Goal: Task Accomplishment & Management: Manage account settings

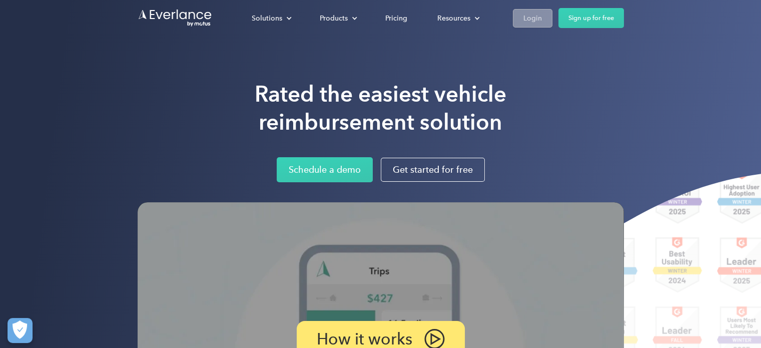
click at [535, 22] on div "Login" at bounding box center [532, 18] width 19 height 13
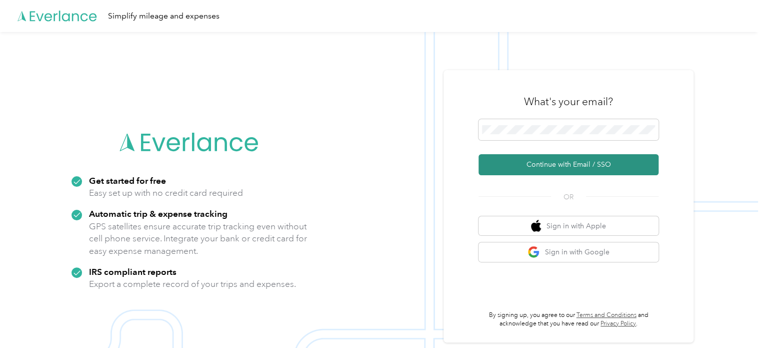
click at [558, 170] on button "Continue with Email / SSO" at bounding box center [569, 164] width 180 height 21
click at [569, 169] on button "Continue with Email / SSO" at bounding box center [569, 164] width 180 height 21
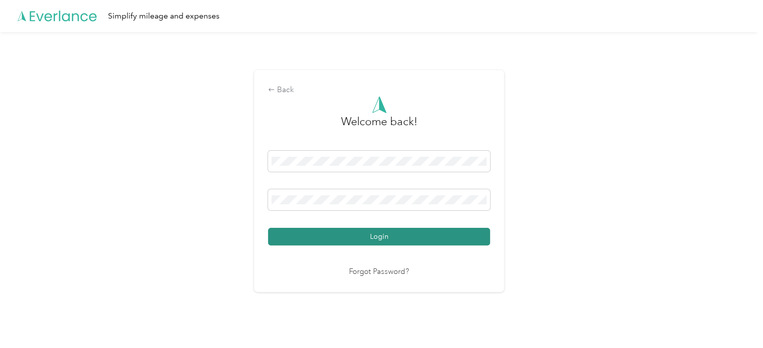
click at [393, 237] on button "Login" at bounding box center [379, 237] width 222 height 18
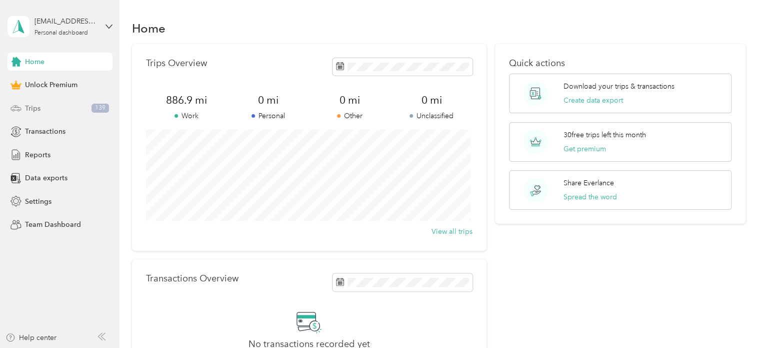
click at [28, 104] on span "Trips" at bounding box center [33, 108] width 16 height 11
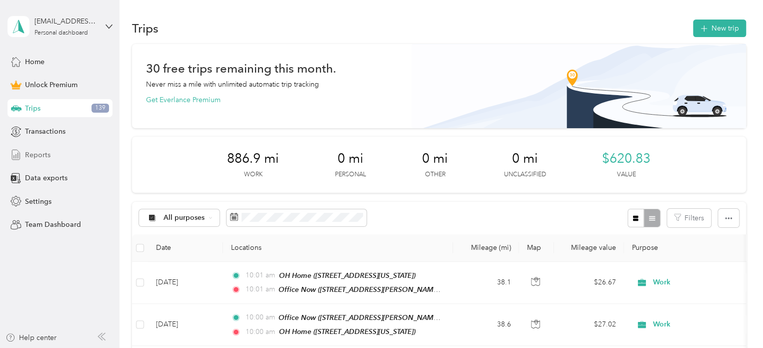
click at [32, 154] on span "Reports" at bounding box center [38, 155] width 26 height 11
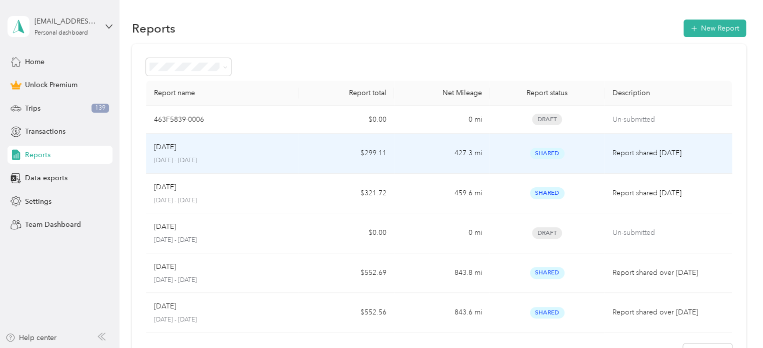
click at [182, 154] on div "Jul 2025 July 1 - 31, 2025" at bounding box center [222, 154] width 137 height 24
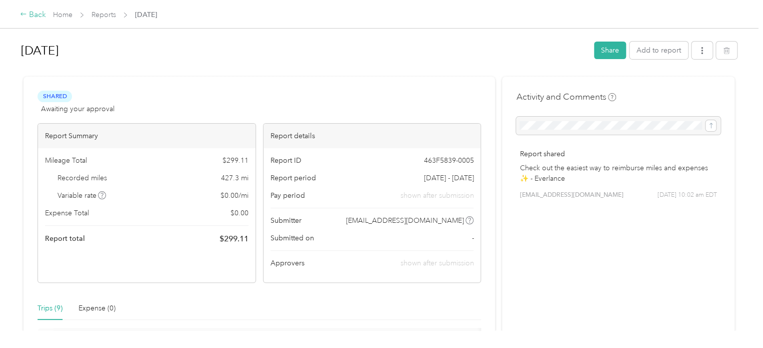
click at [32, 14] on div "Back" at bounding box center [33, 15] width 26 height 12
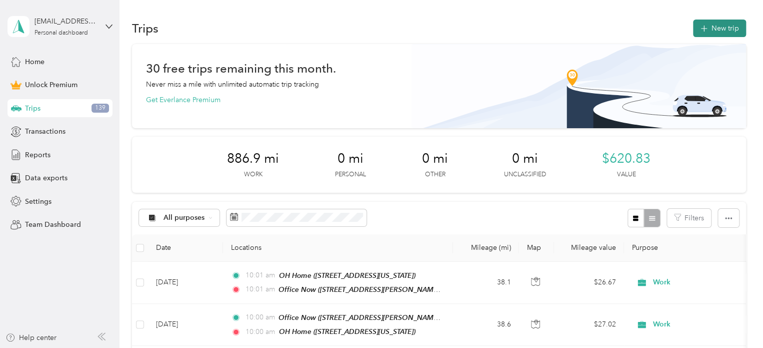
click at [704, 24] on span "button" at bounding box center [704, 28] width 8 height 9
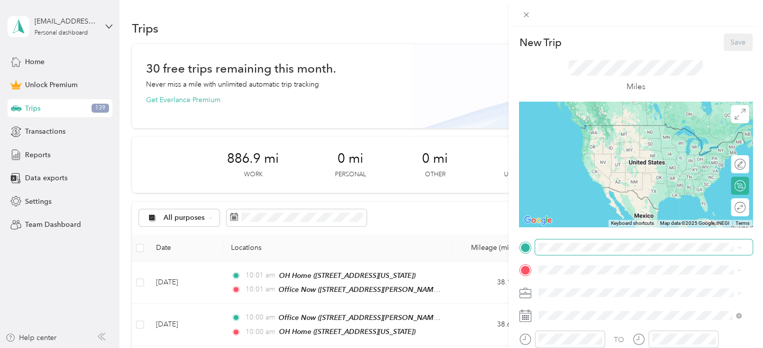
click at [581, 242] on span at bounding box center [644, 247] width 218 height 16
click at [582, 252] on span at bounding box center [644, 247] width 218 height 16
click at [738, 246] on icon at bounding box center [739, 247] width 5 height 5
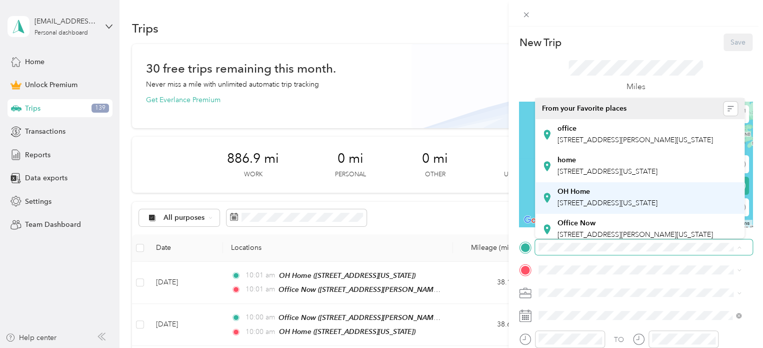
click at [658, 207] on span "[STREET_ADDRESS][US_STATE]" at bounding box center [608, 203] width 100 height 9
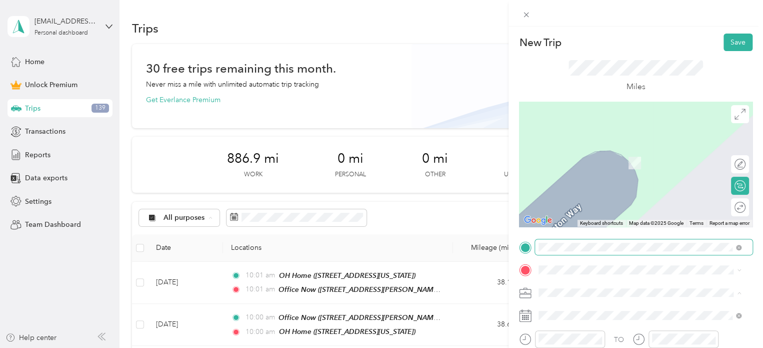
click at [714, 145] on li "Work" at bounding box center [640, 153] width 210 height 18
click at [742, 269] on span at bounding box center [644, 270] width 218 height 16
click at [740, 270] on icon at bounding box center [739, 270] width 3 height 2
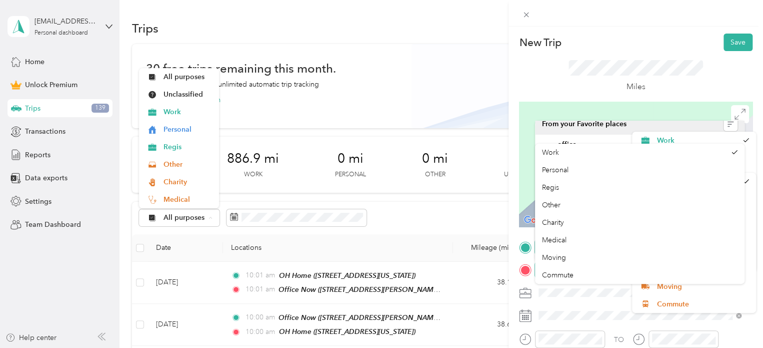
scroll to position [14, 0]
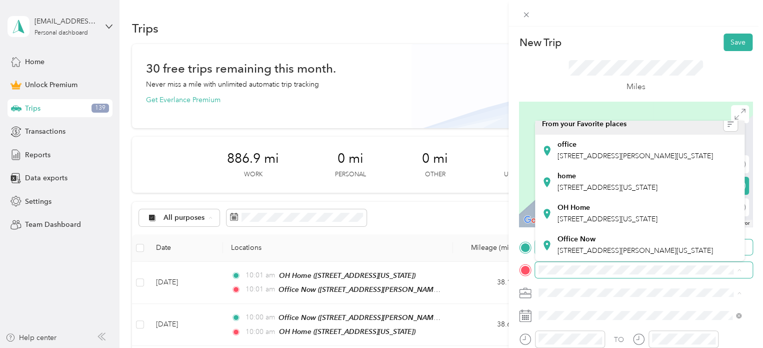
click at [522, 179] on div at bounding box center [636, 164] width 234 height 125
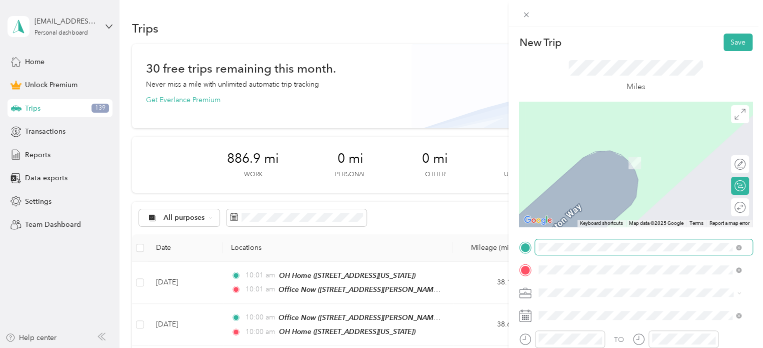
click at [588, 151] on strong "Office Now" at bounding box center [577, 151] width 38 height 9
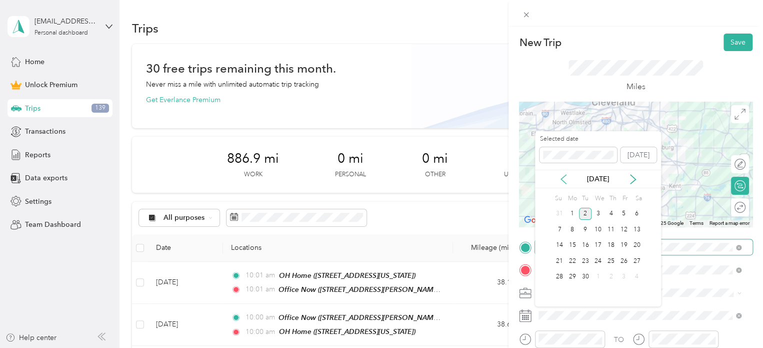
click at [563, 177] on icon at bounding box center [563, 179] width 5 height 9
click at [585, 230] on div "5" at bounding box center [585, 229] width 13 height 13
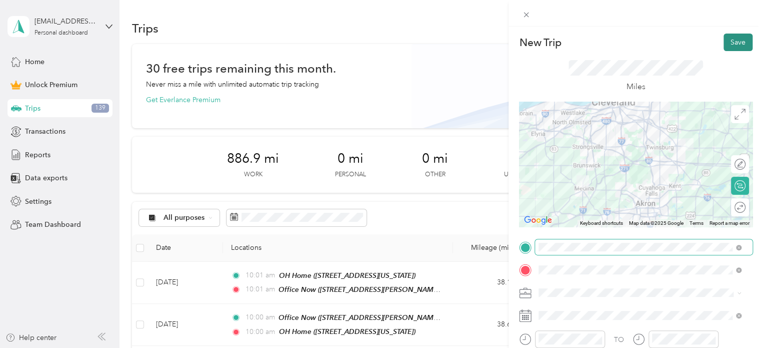
click at [730, 43] on button "Save" at bounding box center [738, 43] width 29 height 18
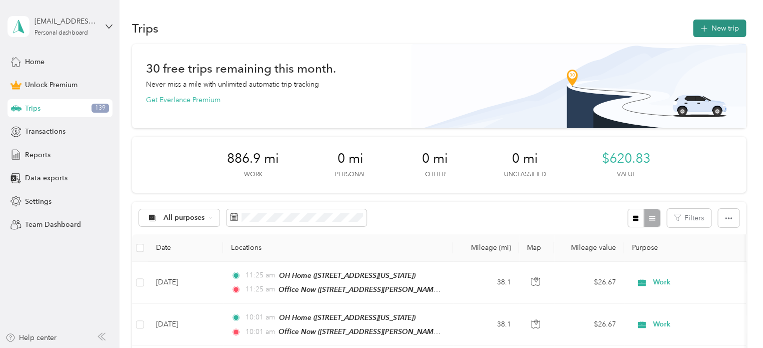
click at [723, 31] on button "New trip" at bounding box center [719, 29] width 53 height 18
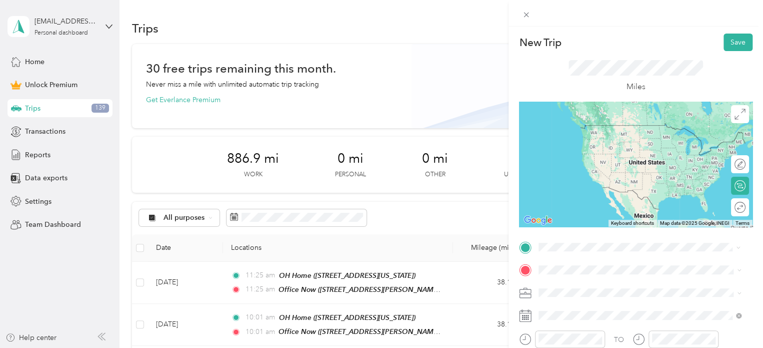
click at [587, 176] on span "[STREET_ADDRESS][PERSON_NAME][US_STATE]" at bounding box center [636, 171] width 156 height 9
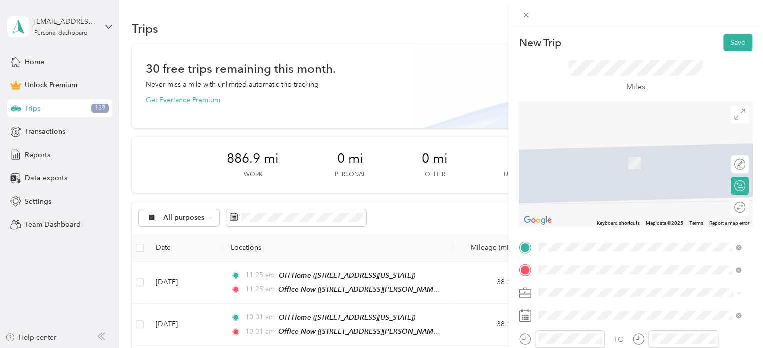
click at [598, 162] on span "[STREET_ADDRESS][US_STATE]" at bounding box center [608, 163] width 100 height 9
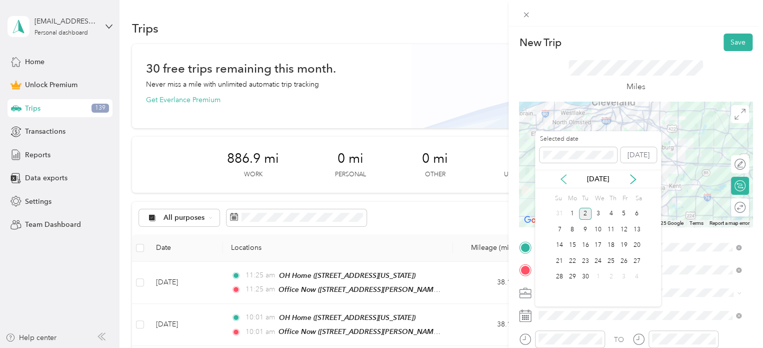
click at [562, 176] on icon at bounding box center [564, 179] width 10 height 10
click at [585, 228] on div "5" at bounding box center [585, 229] width 13 height 13
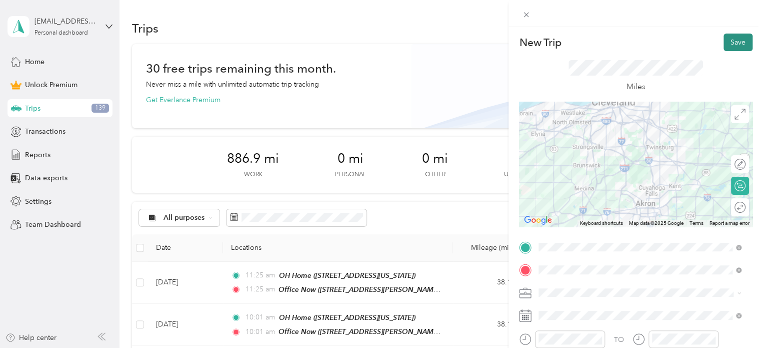
click at [730, 43] on button "Save" at bounding box center [738, 43] width 29 height 18
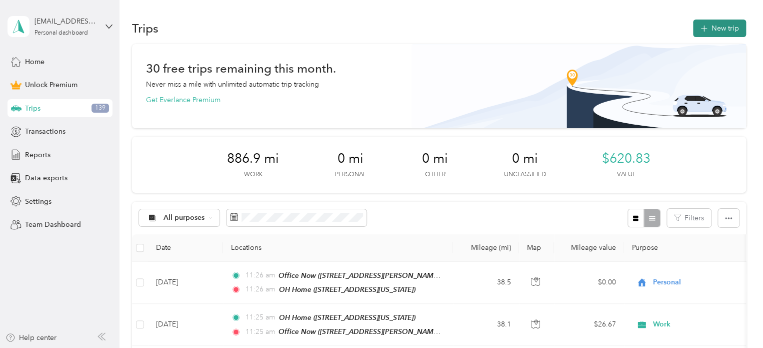
click at [713, 32] on button "New trip" at bounding box center [719, 29] width 53 height 18
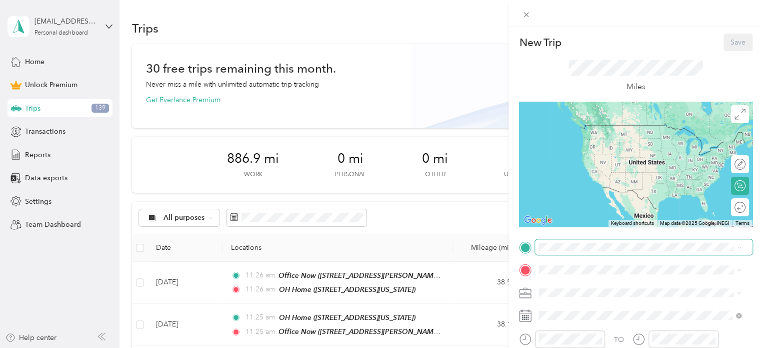
click at [562, 240] on span at bounding box center [644, 247] width 218 height 16
click at [584, 195] on strong "OH Home" at bounding box center [574, 190] width 33 height 9
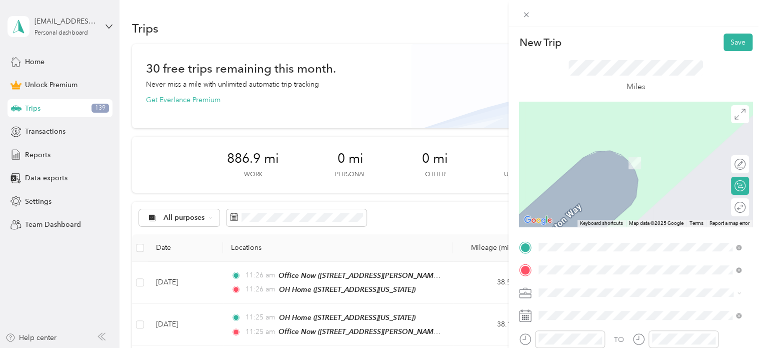
click at [579, 159] on span "[STREET_ADDRESS][PERSON_NAME][US_STATE]" at bounding box center [636, 163] width 156 height 9
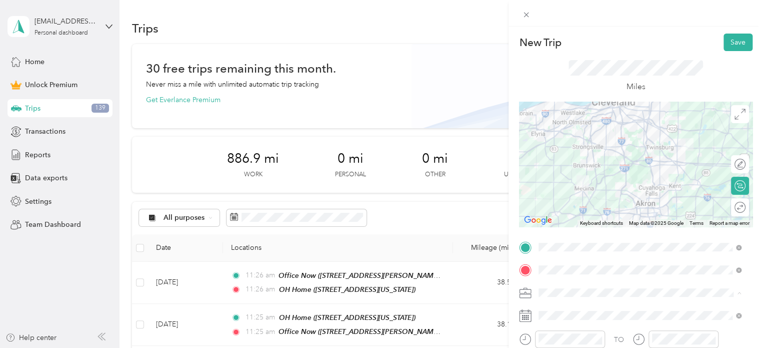
click at [552, 156] on li "Work" at bounding box center [640, 153] width 210 height 18
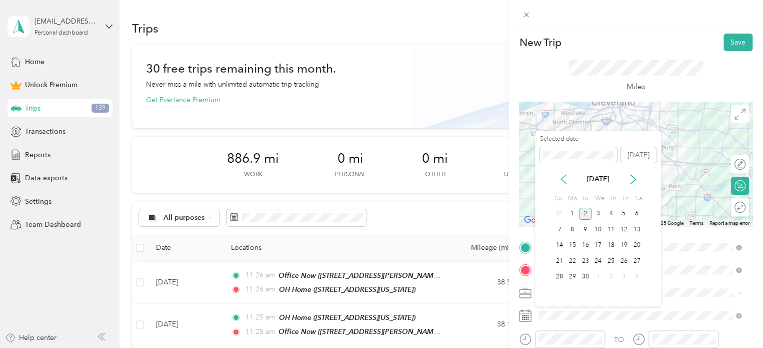
click at [564, 178] on icon at bounding box center [564, 179] width 10 height 10
click at [602, 227] on div "6" at bounding box center [598, 229] width 13 height 13
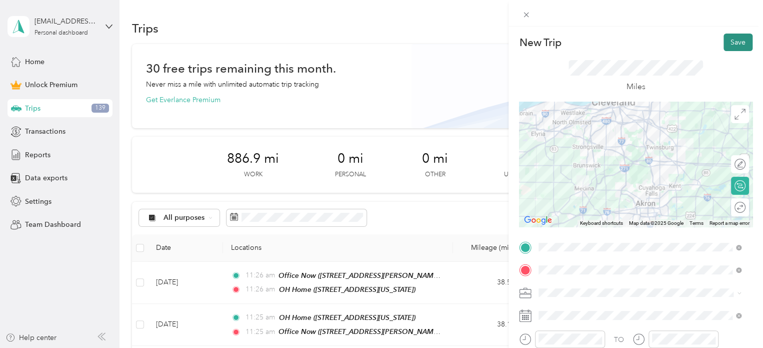
click at [729, 41] on button "Save" at bounding box center [738, 43] width 29 height 18
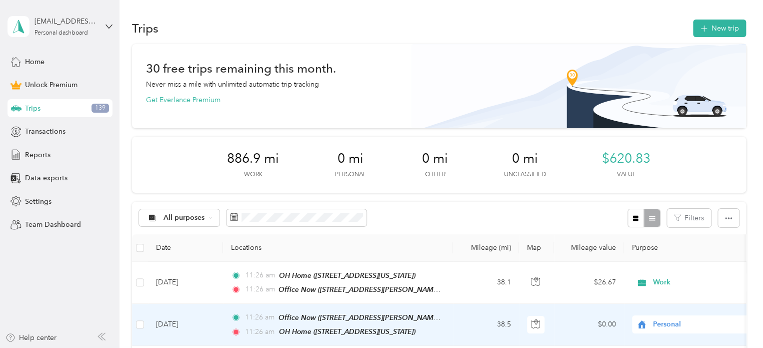
click at [653, 321] on span "Personal" at bounding box center [699, 324] width 92 height 11
click at [669, 184] on span "Work" at bounding box center [703, 181] width 93 height 11
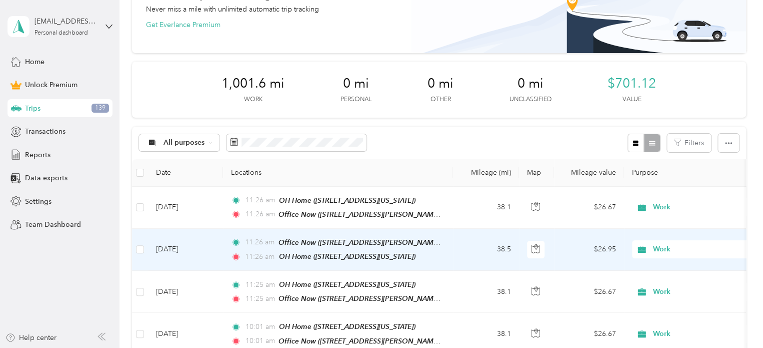
scroll to position [0, 0]
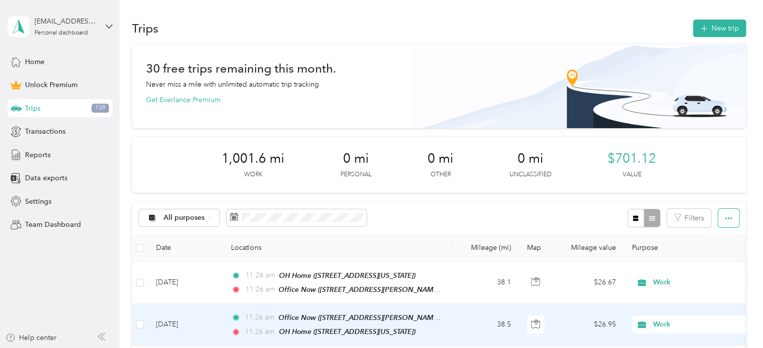
click at [728, 219] on icon "button" at bounding box center [728, 218] width 7 height 7
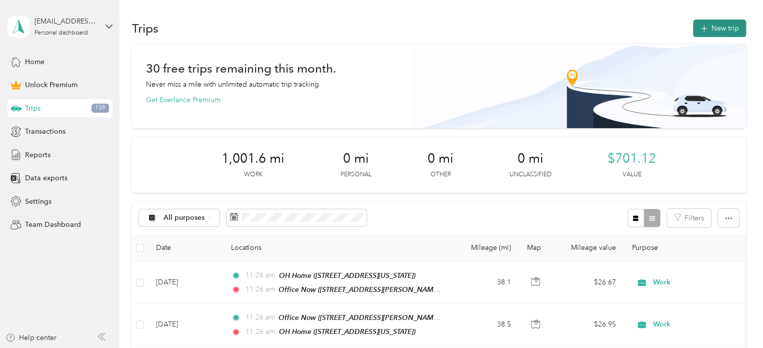
click at [708, 31] on button "New trip" at bounding box center [719, 29] width 53 height 18
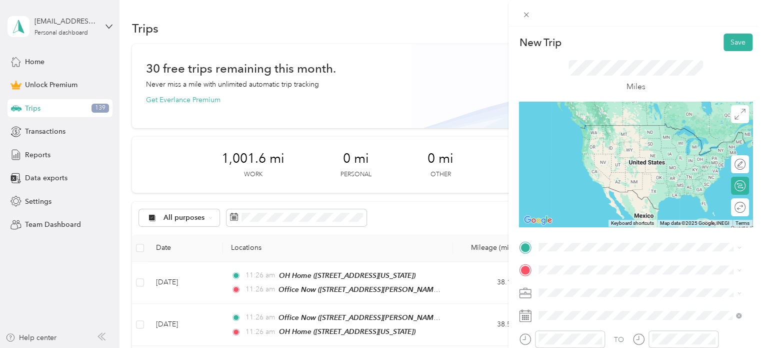
click at [580, 138] on span "[STREET_ADDRESS][PERSON_NAME][US_STATE]" at bounding box center [636, 137] width 156 height 9
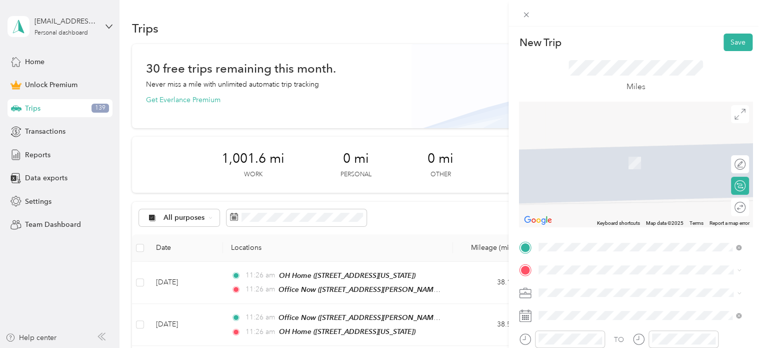
click at [588, 152] on strong "OH Home" at bounding box center [574, 151] width 33 height 9
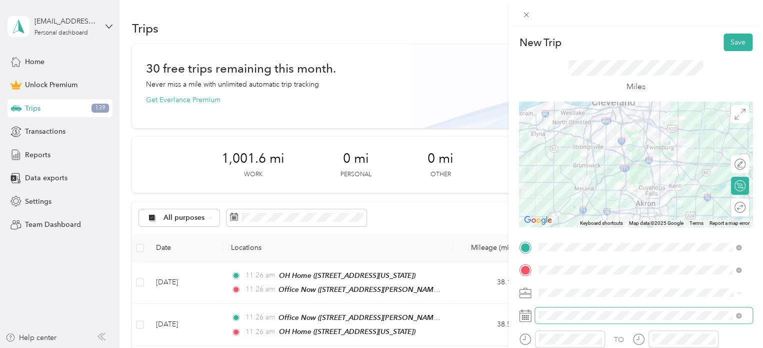
click at [572, 321] on span at bounding box center [644, 315] width 218 height 16
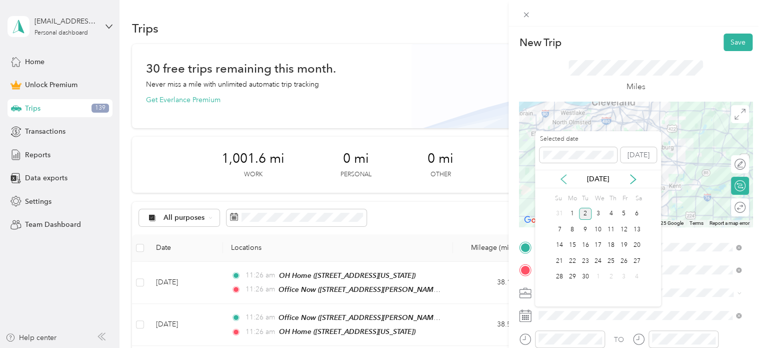
click at [562, 175] on icon at bounding box center [564, 179] width 10 height 10
click at [628, 179] on icon at bounding box center [633, 179] width 10 height 10
click at [596, 231] on div "6" at bounding box center [598, 229] width 13 height 13
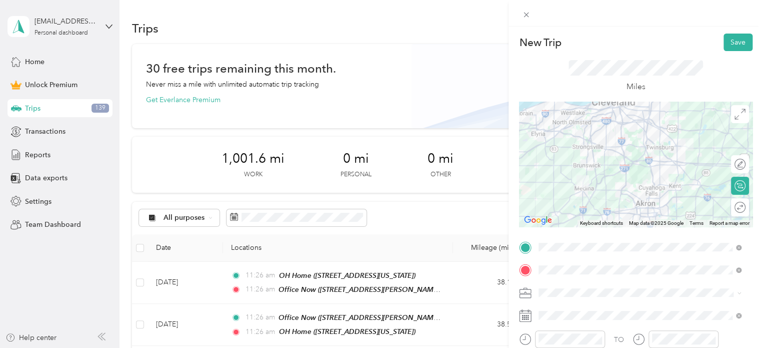
click at [570, 299] on span at bounding box center [644, 293] width 218 height 16
click at [555, 150] on span "Work" at bounding box center [550, 152] width 17 height 9
click at [732, 39] on button "Save" at bounding box center [738, 43] width 29 height 18
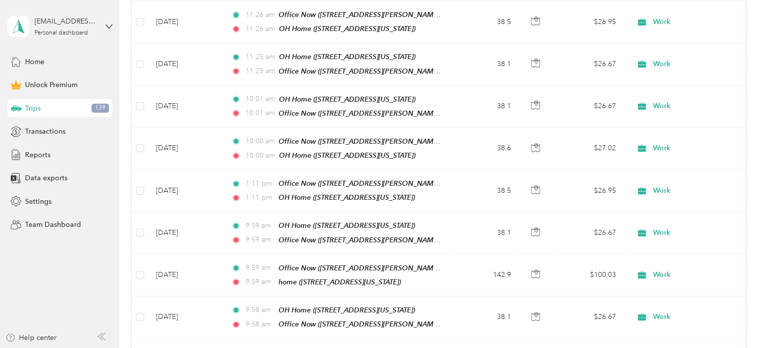
scroll to position [348, 0]
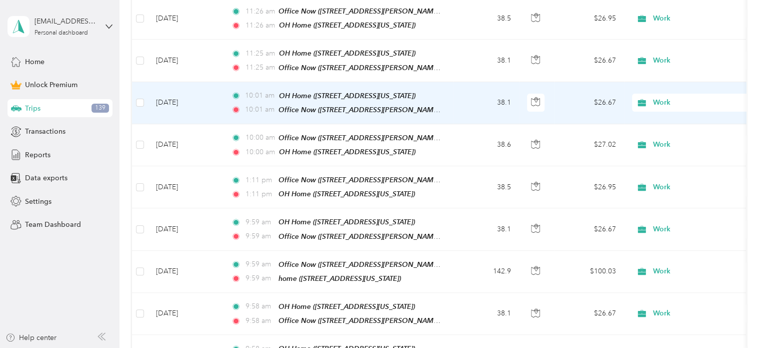
click at [142, 103] on td at bounding box center [140, 103] width 16 height 42
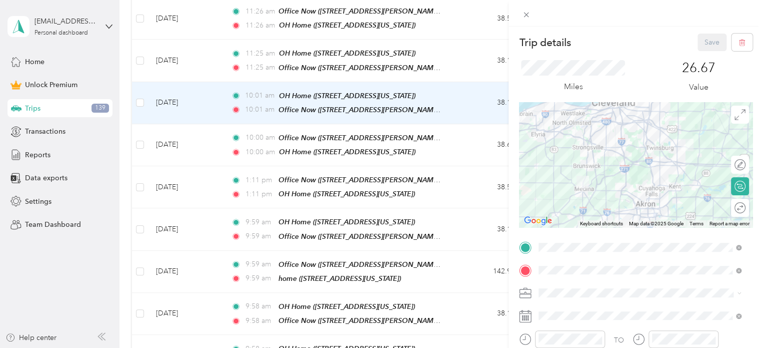
click at [142, 93] on div "Trip details Save This trip cannot be edited because it is either under review,…" at bounding box center [381, 174] width 763 height 348
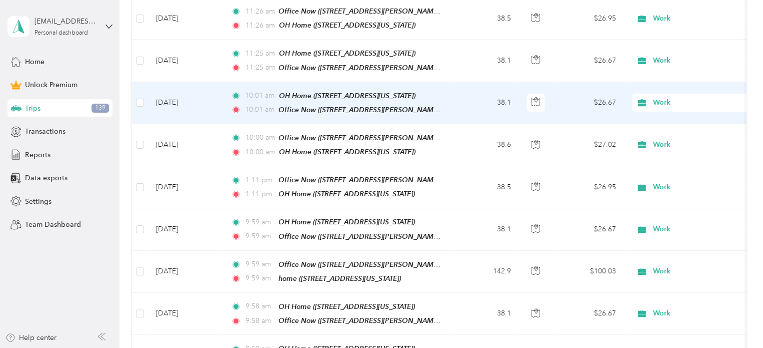
scroll to position [348, 0]
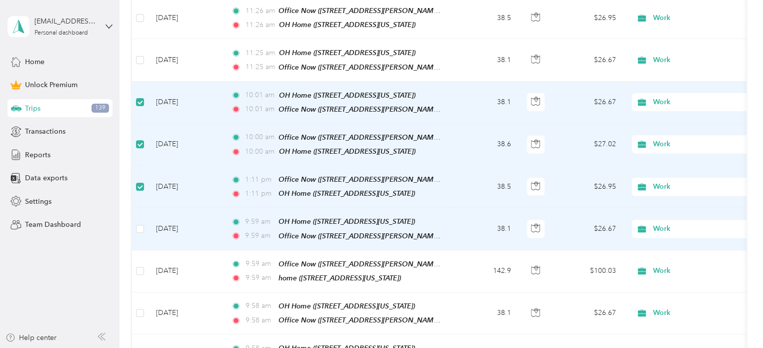
click at [140, 226] on label at bounding box center [140, 228] width 8 height 11
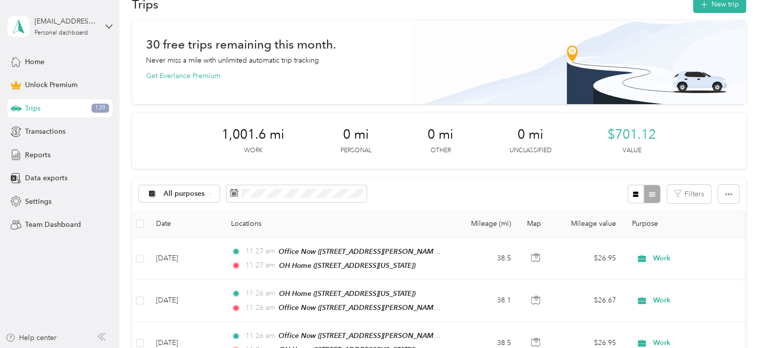
scroll to position [0, 0]
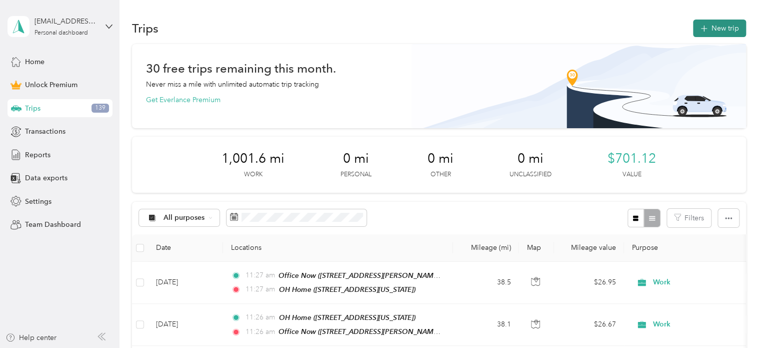
click at [718, 27] on button "New trip" at bounding box center [719, 29] width 53 height 18
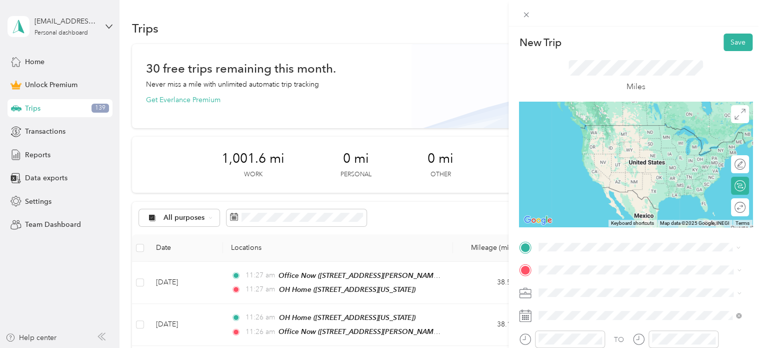
click at [576, 138] on span "[STREET_ADDRESS][US_STATE]" at bounding box center [608, 140] width 100 height 9
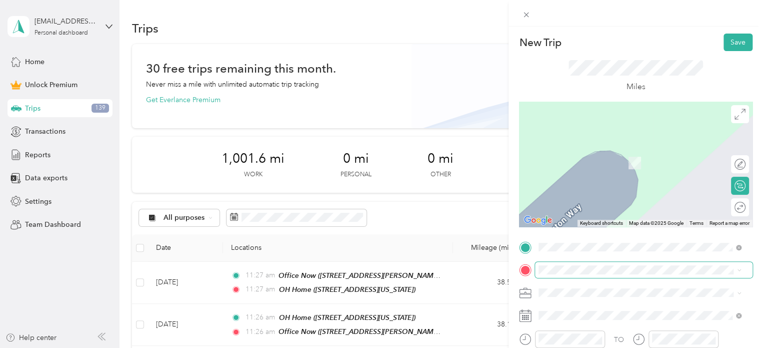
click at [560, 262] on span at bounding box center [644, 270] width 218 height 16
click at [572, 168] on div "Office Now [STREET_ADDRESS][PERSON_NAME][US_STATE]" at bounding box center [636, 157] width 156 height 21
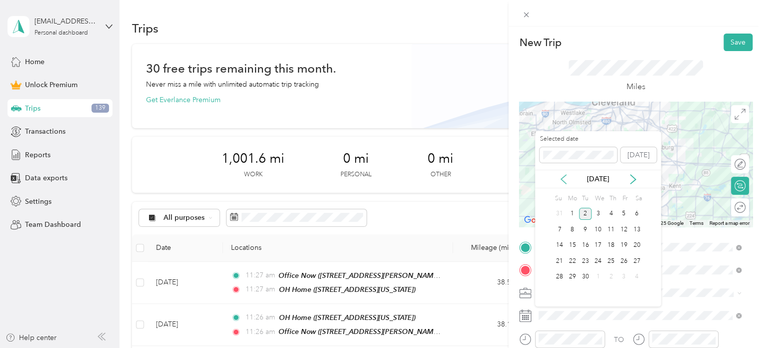
click at [566, 177] on icon at bounding box center [564, 179] width 10 height 10
click at [602, 241] on div "13" at bounding box center [598, 245] width 13 height 13
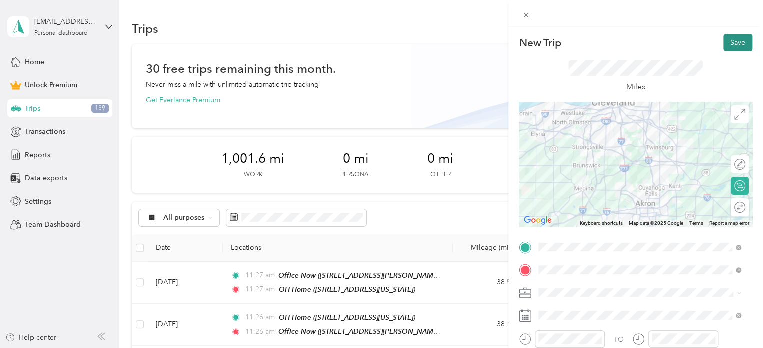
click at [728, 42] on button "Save" at bounding box center [738, 43] width 29 height 18
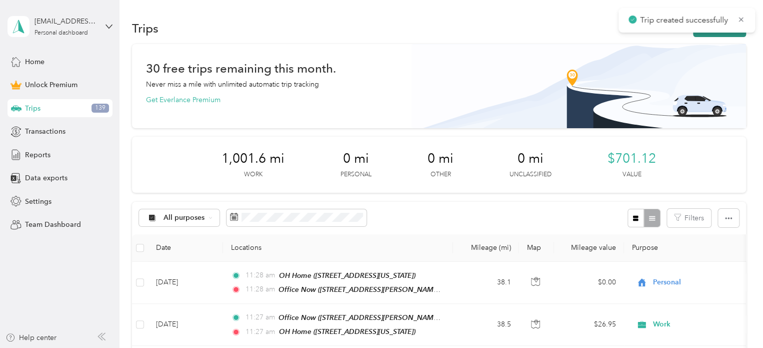
click at [708, 34] on button "New trip" at bounding box center [719, 29] width 53 height 18
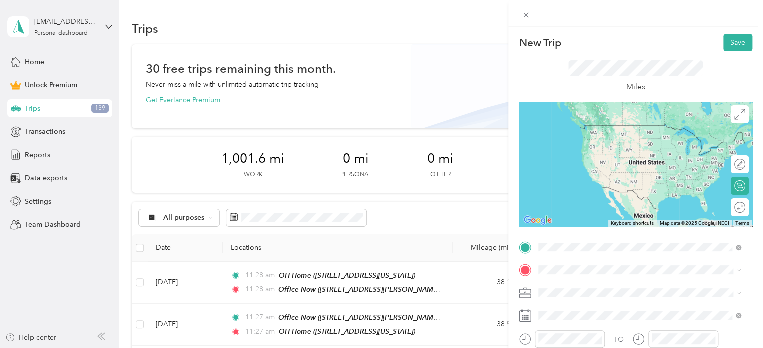
click at [602, 142] on span "[STREET_ADDRESS][PERSON_NAME][US_STATE]" at bounding box center [636, 140] width 156 height 9
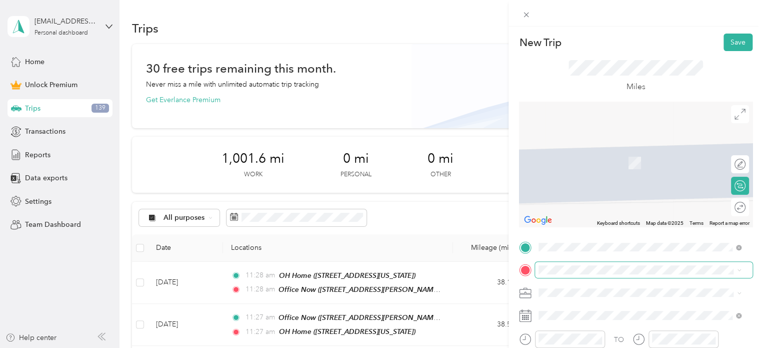
click at [580, 264] on span at bounding box center [644, 270] width 218 height 16
click at [601, 166] on div "OH Home [STREET_ADDRESS][US_STATE]" at bounding box center [608, 157] width 100 height 21
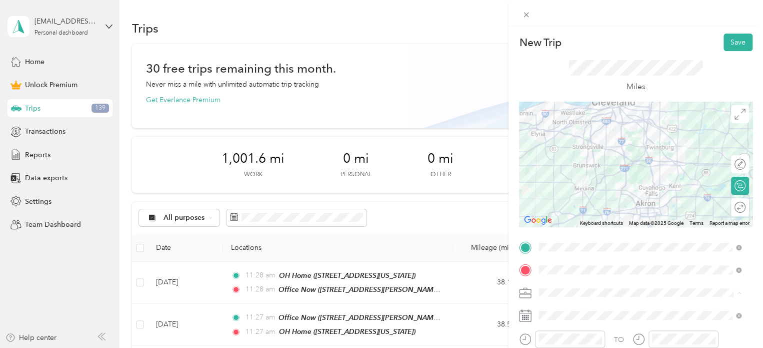
click at [582, 158] on li "Work" at bounding box center [640, 153] width 210 height 18
click at [574, 308] on span at bounding box center [644, 315] width 218 height 16
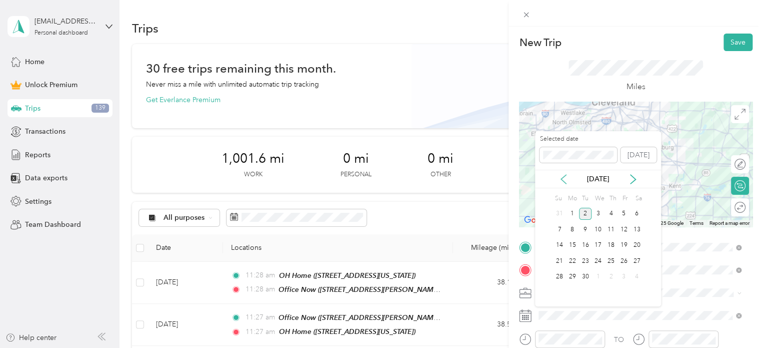
click at [562, 177] on icon at bounding box center [564, 179] width 10 height 10
click at [602, 244] on div "13" at bounding box center [598, 245] width 13 height 13
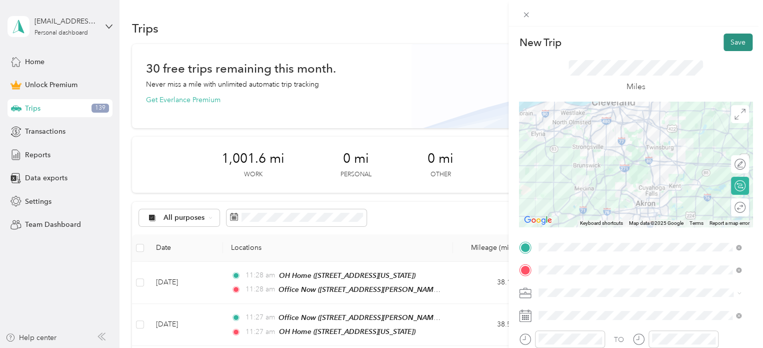
click at [726, 41] on button "Save" at bounding box center [738, 43] width 29 height 18
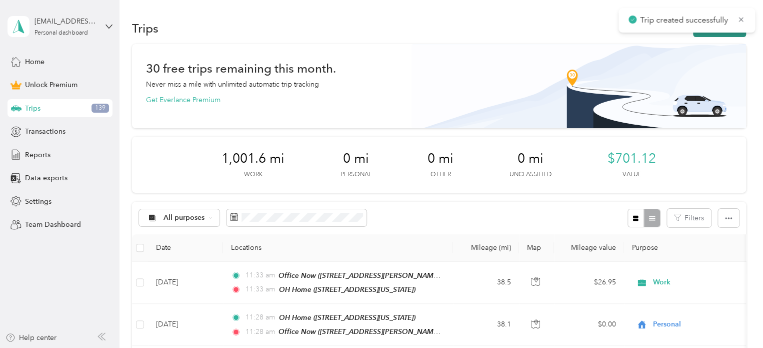
click at [725, 34] on button "New trip" at bounding box center [719, 29] width 53 height 18
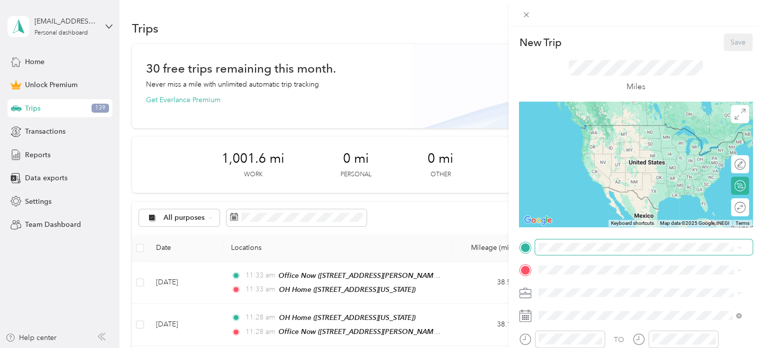
click at [586, 252] on span at bounding box center [644, 247] width 218 height 16
click at [575, 125] on strong "OH Home" at bounding box center [574, 128] width 33 height 9
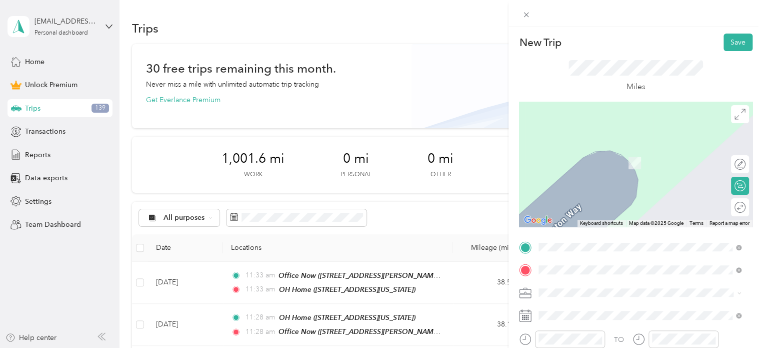
click at [579, 168] on div "Office Now [STREET_ADDRESS][PERSON_NAME][US_STATE]" at bounding box center [636, 157] width 156 height 21
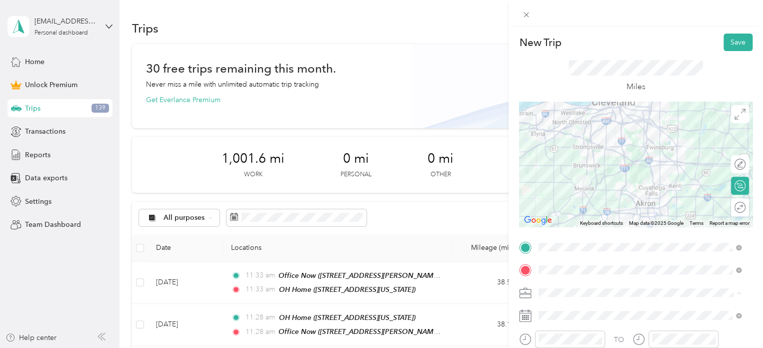
click at [560, 154] on div "Work" at bounding box center [640, 152] width 196 height 11
click at [551, 320] on span at bounding box center [644, 315] width 218 height 16
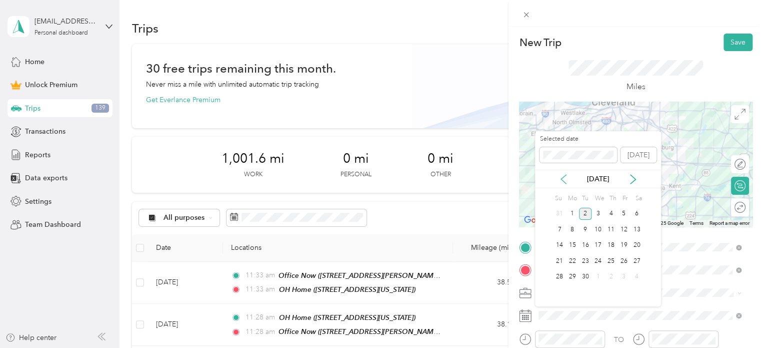
click at [561, 176] on icon at bounding box center [564, 179] width 10 height 10
click at [612, 249] on div "14" at bounding box center [611, 245] width 13 height 13
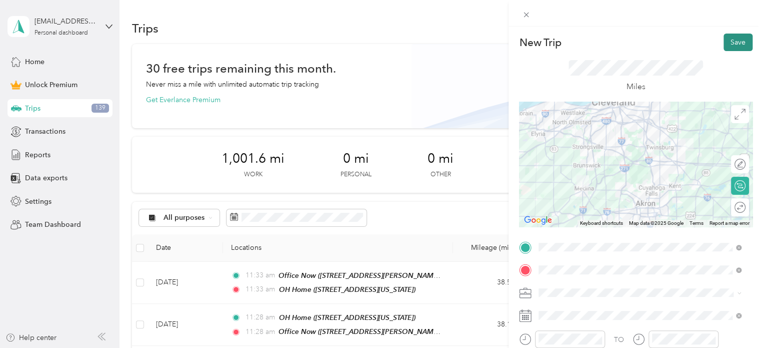
click at [743, 37] on button "Save" at bounding box center [738, 43] width 29 height 18
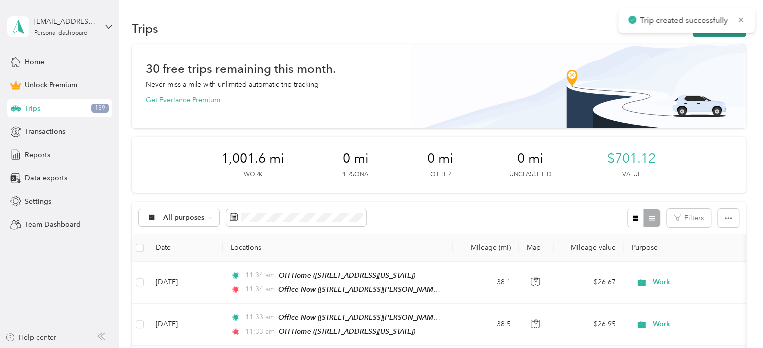
click at [722, 35] on button "New trip" at bounding box center [719, 29] width 53 height 18
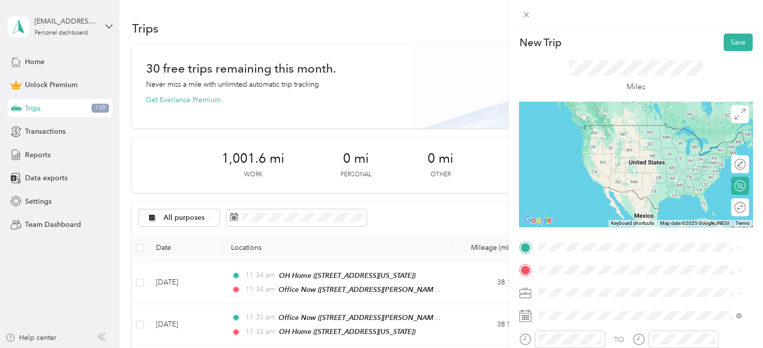
click at [582, 140] on span "[STREET_ADDRESS][PERSON_NAME][US_STATE]" at bounding box center [636, 140] width 156 height 9
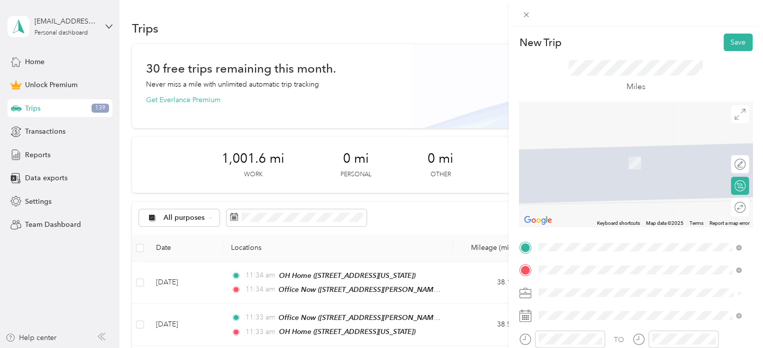
click at [584, 163] on div "OH Home [STREET_ADDRESS][US_STATE]" at bounding box center [608, 157] width 100 height 21
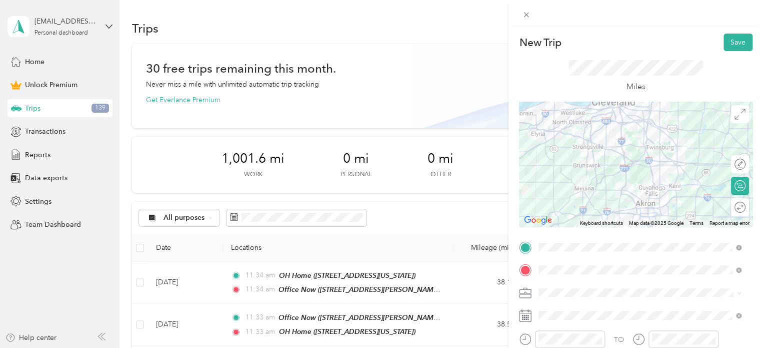
click at [557, 285] on span at bounding box center [644, 293] width 218 height 16
click at [573, 151] on div "Work" at bounding box center [640, 152] width 196 height 11
click at [561, 321] on span at bounding box center [644, 315] width 218 height 16
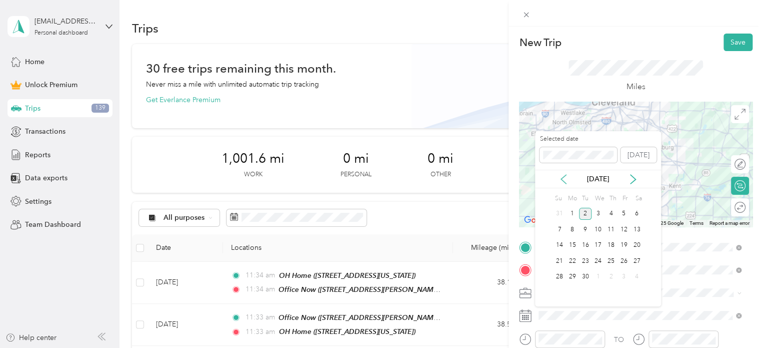
click at [563, 178] on icon at bounding box center [563, 179] width 5 height 9
click at [614, 243] on div "14" at bounding box center [611, 245] width 13 height 13
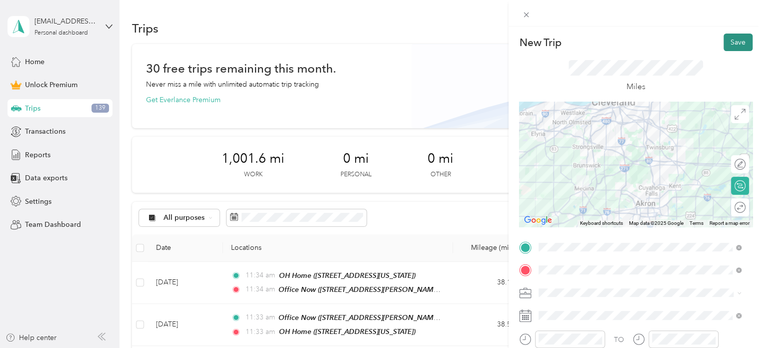
click at [732, 44] on button "Save" at bounding box center [738, 43] width 29 height 18
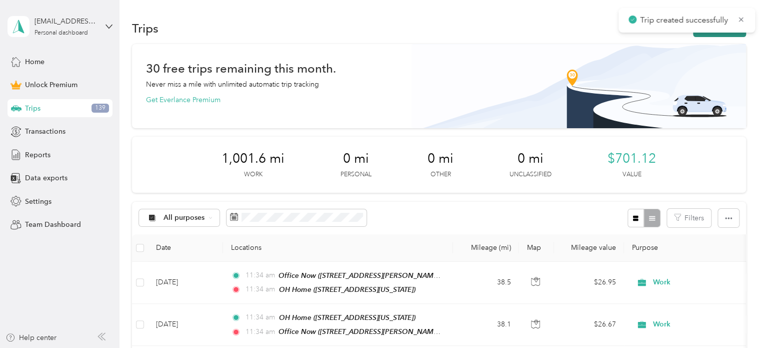
click at [716, 34] on button "New trip" at bounding box center [719, 29] width 53 height 18
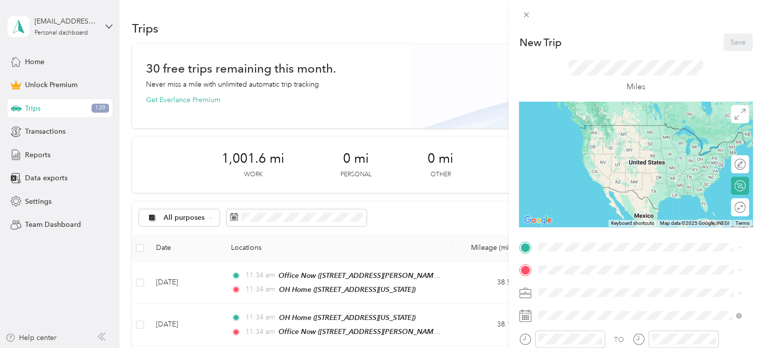
click at [573, 208] on div "OH Home [STREET_ADDRESS][US_STATE]" at bounding box center [608, 197] width 100 height 21
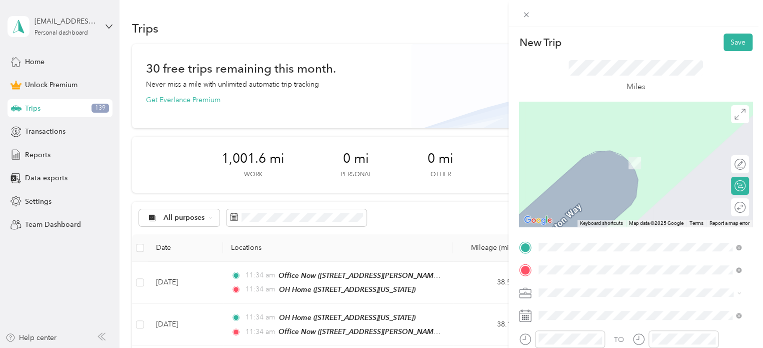
click at [588, 157] on div "Office Now [STREET_ADDRESS][PERSON_NAME][US_STATE]" at bounding box center [636, 157] width 156 height 21
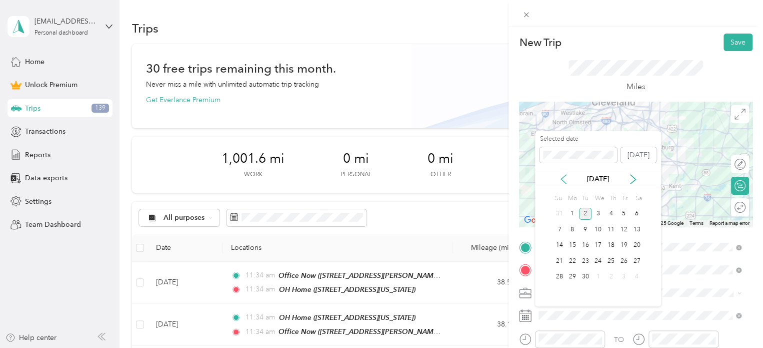
click at [559, 179] on icon at bounding box center [564, 179] width 10 height 10
click at [599, 278] on div "27" at bounding box center [598, 277] width 13 height 13
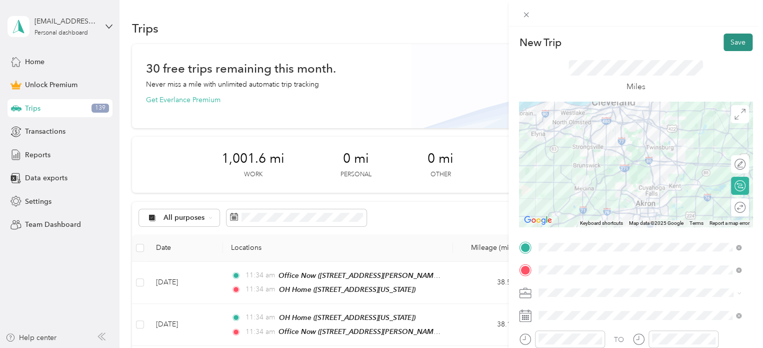
click at [724, 42] on button "Save" at bounding box center [738, 43] width 29 height 18
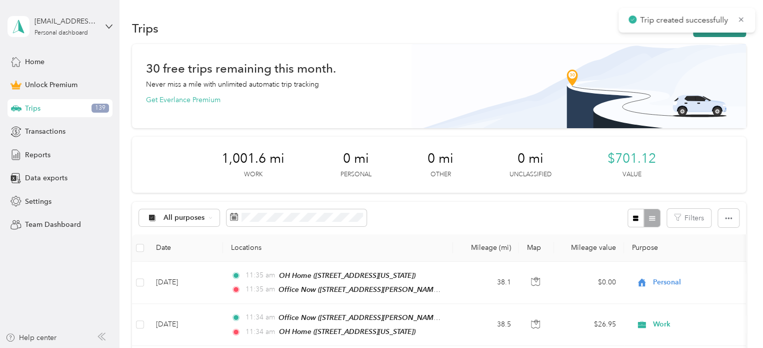
click at [720, 34] on button "New trip" at bounding box center [719, 29] width 53 height 18
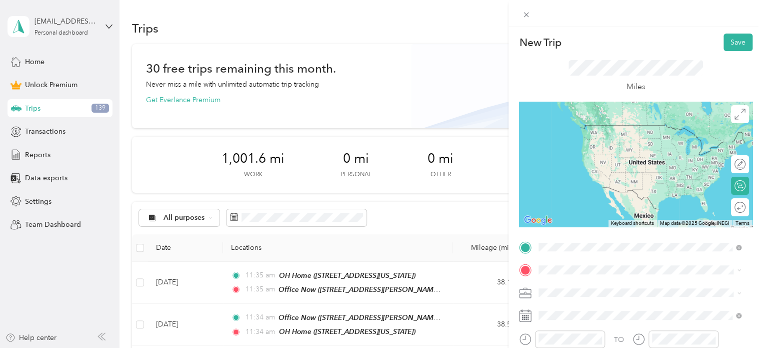
click at [591, 134] on div "Office Now [STREET_ADDRESS][PERSON_NAME][US_STATE]" at bounding box center [636, 134] width 156 height 21
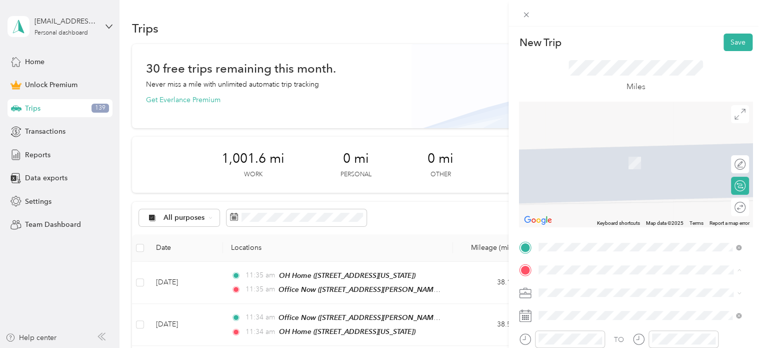
click at [590, 219] on div "OH Home" at bounding box center [608, 214] width 100 height 9
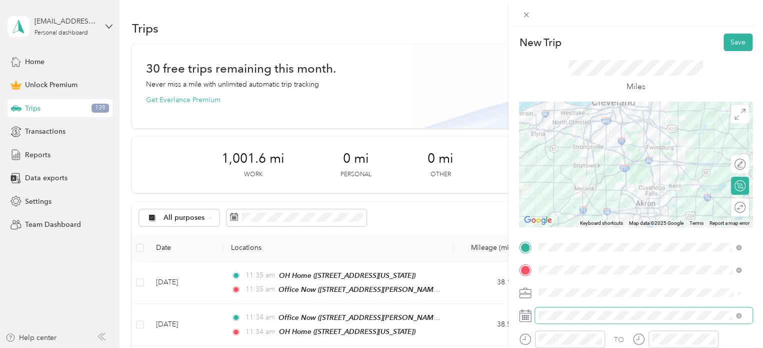
click at [591, 320] on span at bounding box center [644, 315] width 218 height 16
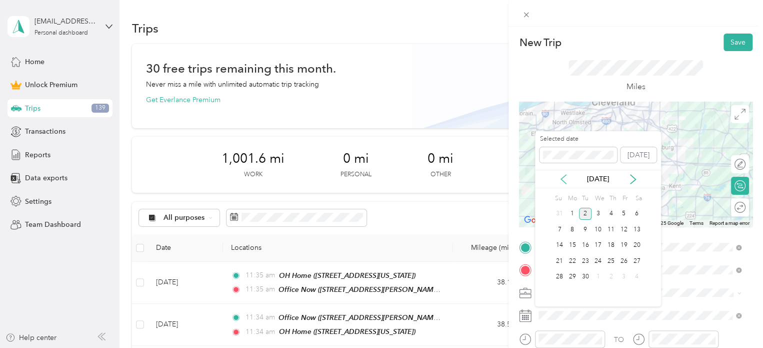
click at [559, 179] on icon at bounding box center [564, 179] width 10 height 10
click at [601, 274] on div "27" at bounding box center [598, 277] width 13 height 13
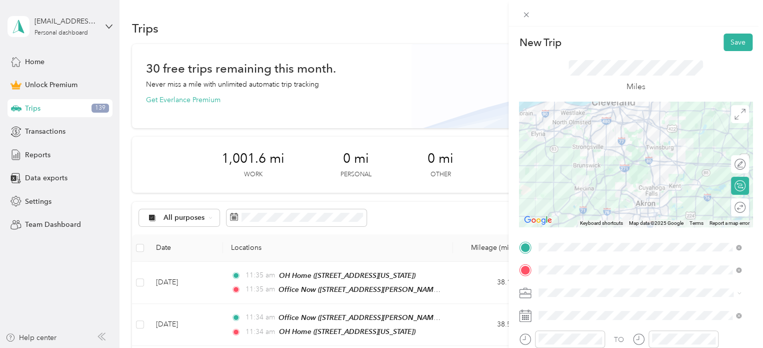
click at [588, 152] on div "Work" at bounding box center [640, 152] width 196 height 11
click at [724, 46] on button "Save" at bounding box center [738, 43] width 29 height 18
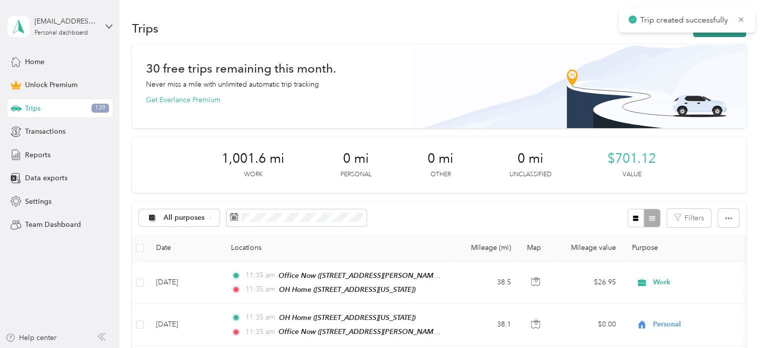
click at [703, 36] on button "New trip" at bounding box center [719, 29] width 53 height 18
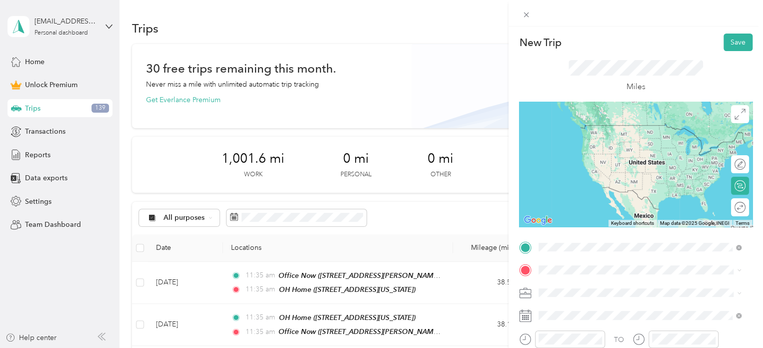
click at [602, 139] on span "[STREET_ADDRESS][US_STATE]" at bounding box center [608, 140] width 100 height 9
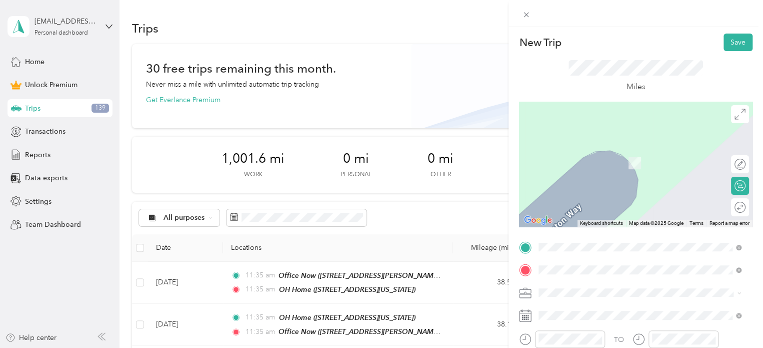
click at [560, 167] on span "[STREET_ADDRESS][PERSON_NAME][US_STATE]" at bounding box center [636, 163] width 156 height 9
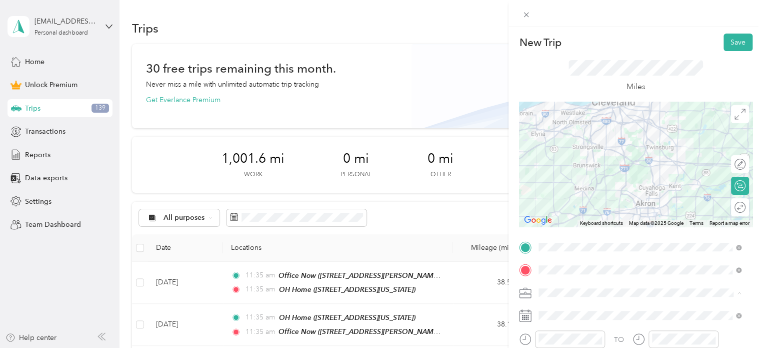
click at [545, 155] on li "Work" at bounding box center [640, 153] width 210 height 18
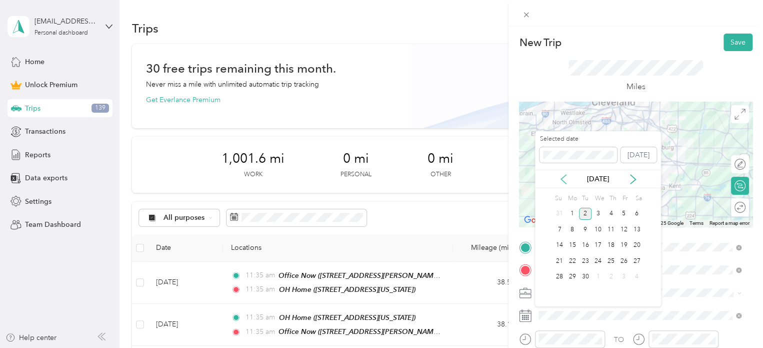
click at [566, 177] on icon at bounding box center [564, 179] width 10 height 10
click at [627, 273] on div "29" at bounding box center [624, 277] width 13 height 13
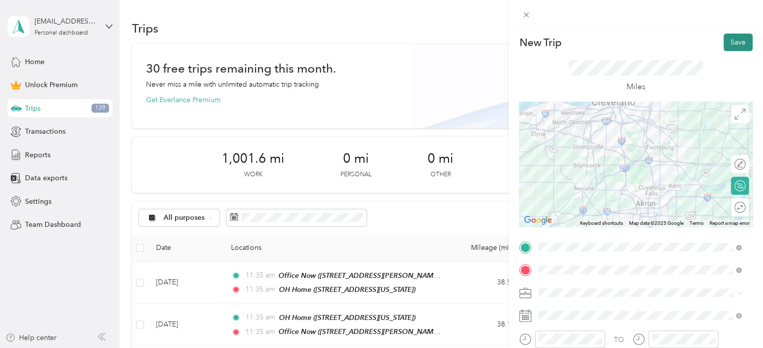
click at [724, 43] on button "Save" at bounding box center [738, 43] width 29 height 18
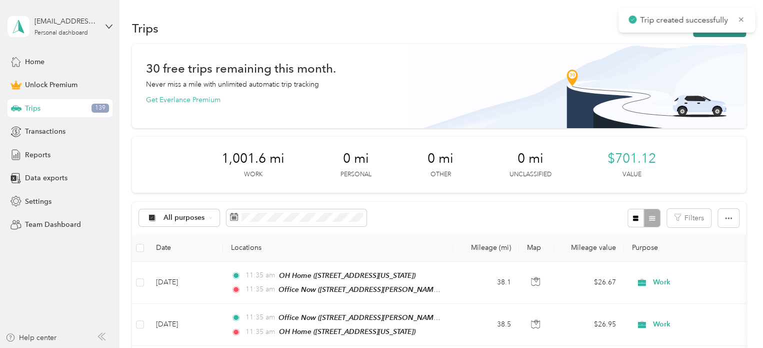
click at [710, 36] on button "New trip" at bounding box center [719, 29] width 53 height 18
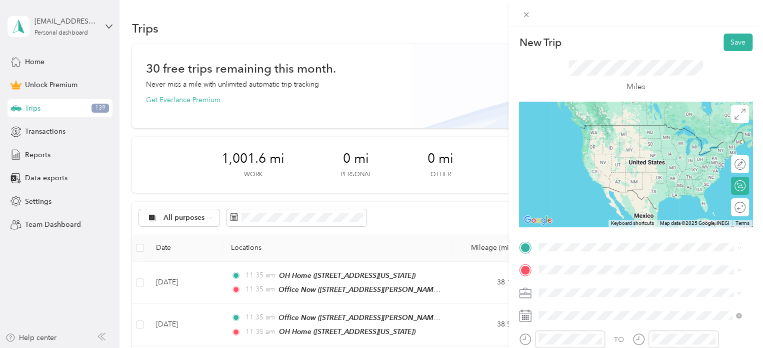
click at [595, 130] on div "Office Now" at bounding box center [636, 127] width 156 height 9
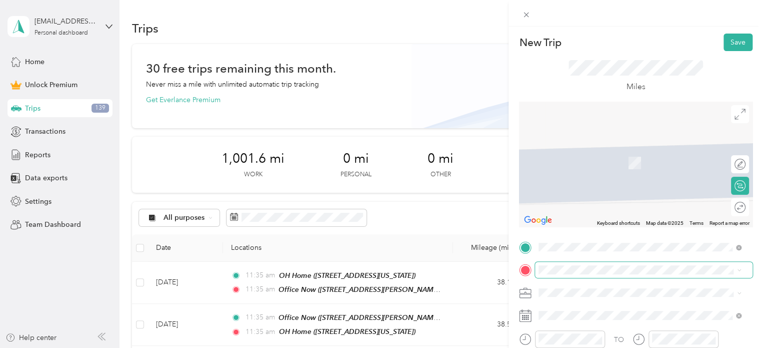
click at [558, 264] on span at bounding box center [644, 270] width 218 height 16
click at [580, 162] on span "[STREET_ADDRESS][US_STATE]" at bounding box center [608, 162] width 100 height 9
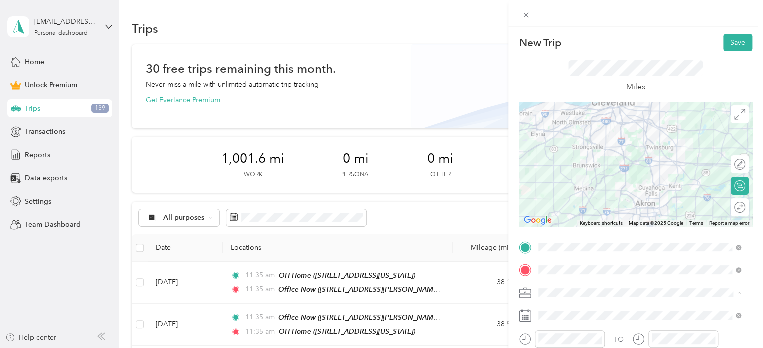
click at [566, 158] on ol "Work Personal Regis Other Charity Medical Moving Commute" at bounding box center [640, 214] width 210 height 140
click at [600, 285] on span at bounding box center [644, 293] width 218 height 16
click at [552, 150] on span "Work" at bounding box center [550, 152] width 17 height 9
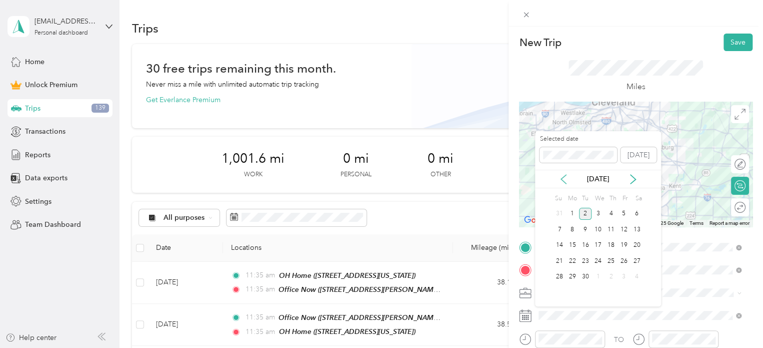
click at [563, 177] on icon at bounding box center [563, 179] width 5 height 9
click at [625, 276] on div "29" at bounding box center [624, 277] width 13 height 13
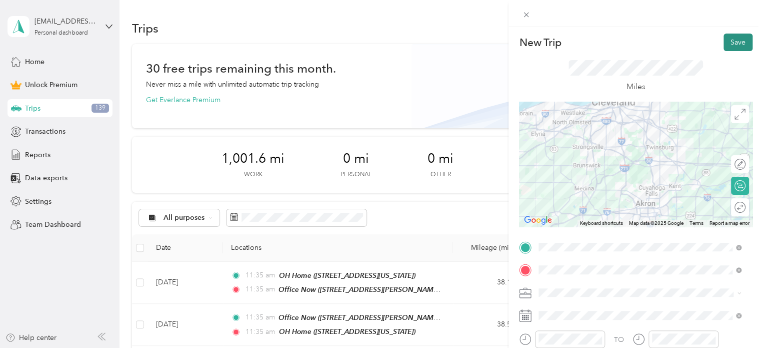
click at [733, 41] on button "Save" at bounding box center [738, 43] width 29 height 18
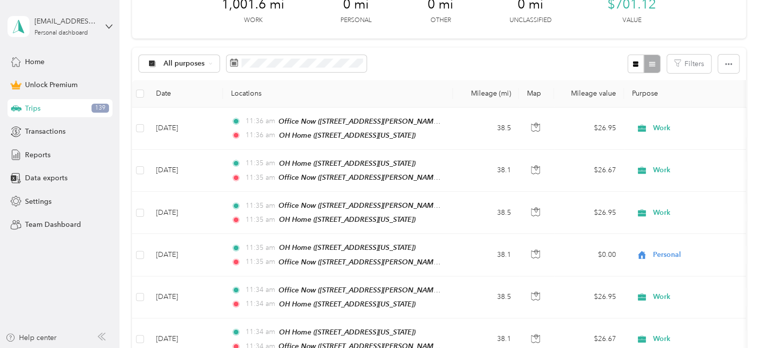
scroll to position [179, 0]
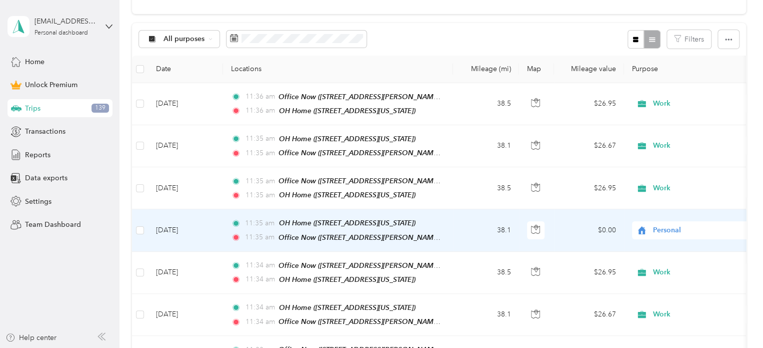
click at [692, 226] on span "Personal" at bounding box center [699, 230] width 92 height 11
click at [674, 84] on span "Work" at bounding box center [703, 84] width 93 height 11
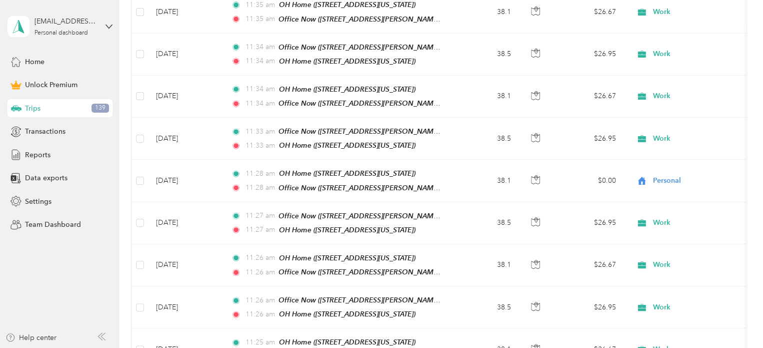
scroll to position [418, 0]
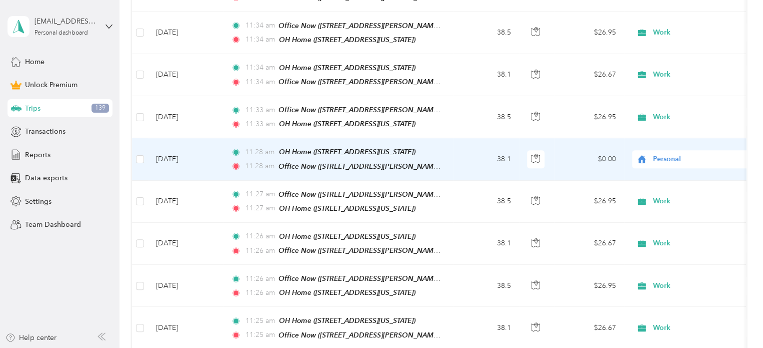
click at [695, 154] on span "Personal" at bounding box center [699, 159] width 92 height 11
click at [683, 170] on span "Work" at bounding box center [703, 169] width 93 height 11
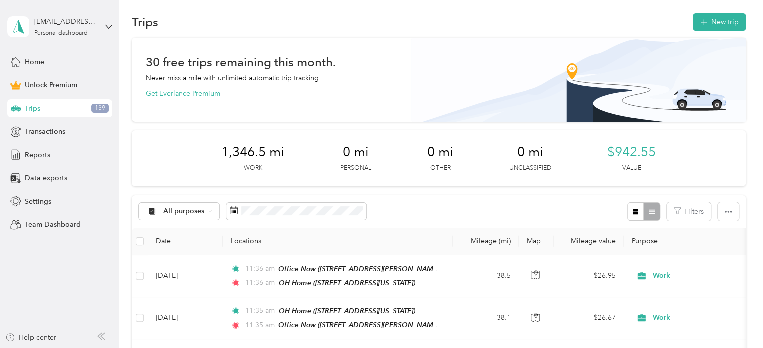
scroll to position [0, 0]
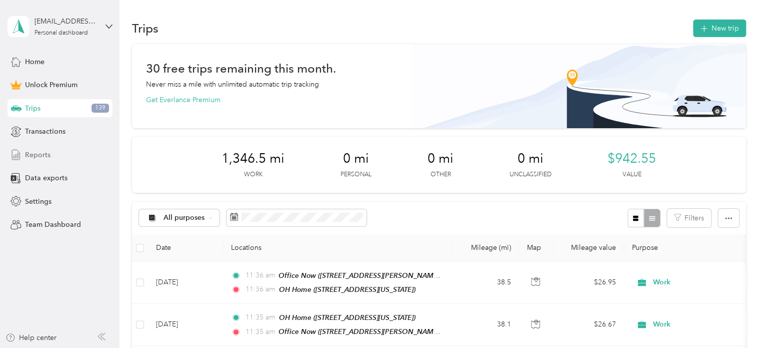
click at [39, 152] on span "Reports" at bounding box center [38, 155] width 26 height 11
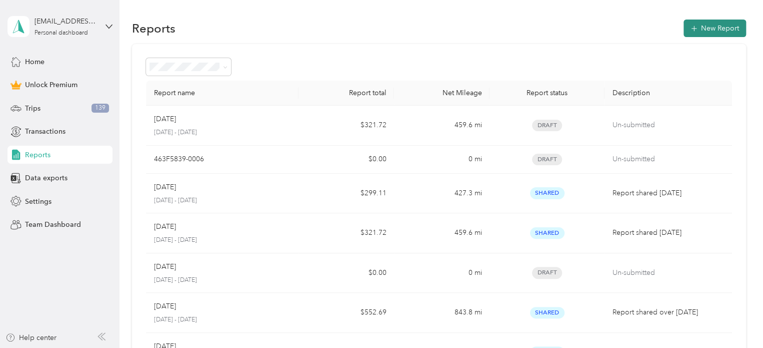
click at [702, 27] on button "New Report" at bounding box center [715, 29] width 63 height 18
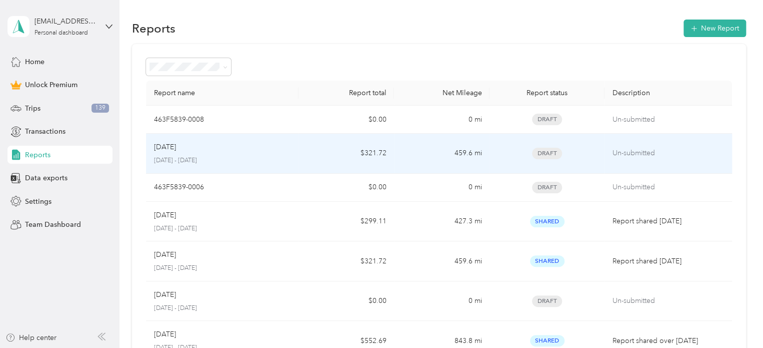
click at [270, 150] on div "[DATE]" at bounding box center [222, 147] width 137 height 11
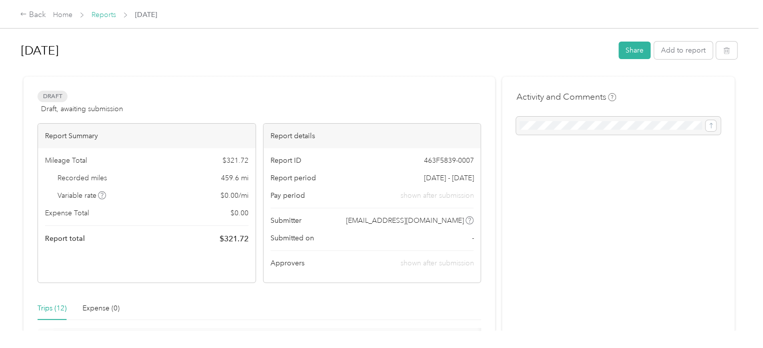
click at [111, 15] on link "Reports" at bounding box center [104, 15] width 25 height 9
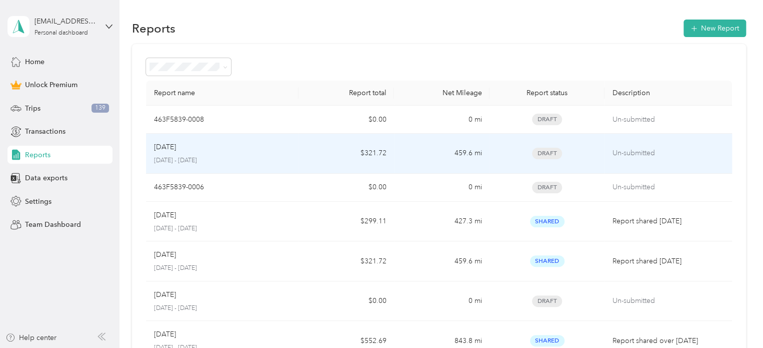
click at [569, 157] on div "Draft" at bounding box center [547, 154] width 99 height 12
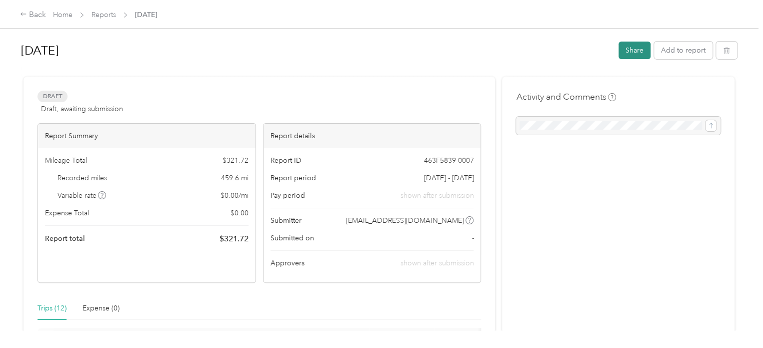
click at [628, 49] on button "Share" at bounding box center [635, 51] width 32 height 18
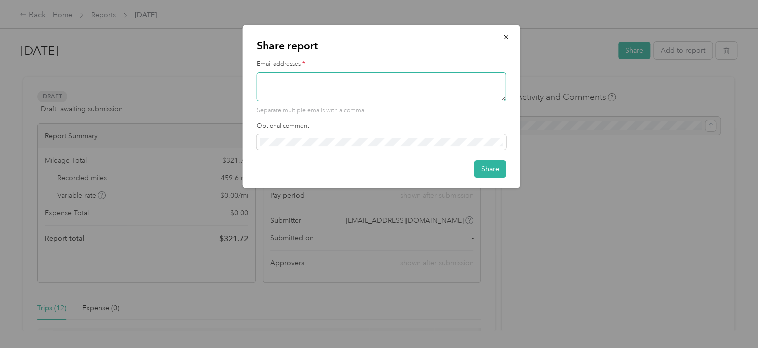
click at [341, 82] on textarea at bounding box center [382, 86] width 250 height 29
type textarea "[EMAIL_ADDRESS][DOMAIN_NAME]"
click at [489, 167] on button "Share" at bounding box center [491, 169] width 32 height 18
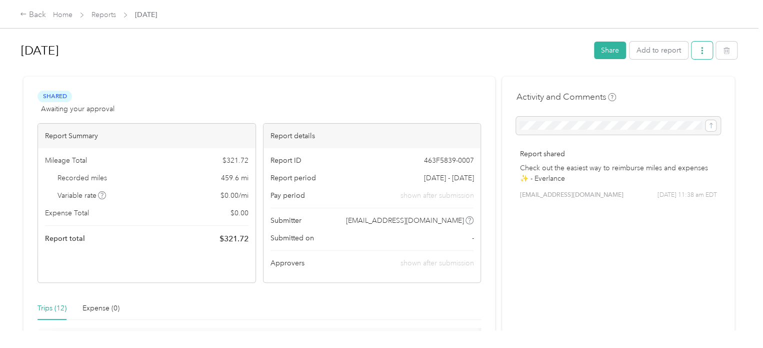
click at [699, 52] on icon "button" at bounding box center [702, 50] width 7 height 7
click at [684, 86] on span "Download" at bounding box center [671, 87] width 33 height 11
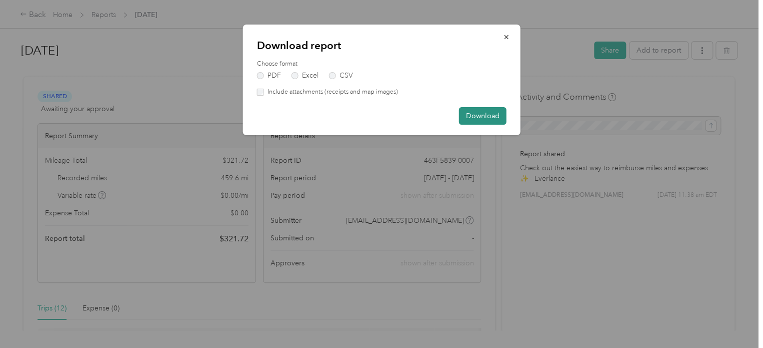
click at [484, 115] on button "Download" at bounding box center [483, 116] width 48 height 18
